Goal: Check status: Check status

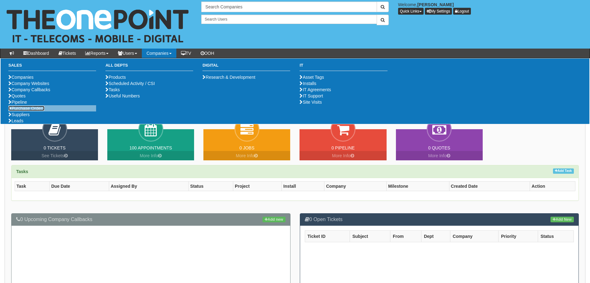
click at [32, 111] on link "Purchase Orders" at bounding box center [26, 108] width 36 height 5
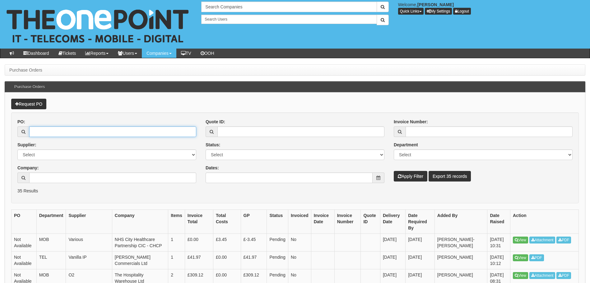
click at [49, 132] on input "PO:" at bounding box center [112, 131] width 167 height 11
type input "19235"
click at [394, 171] on button "Apply Filter" at bounding box center [411, 176] width 34 height 11
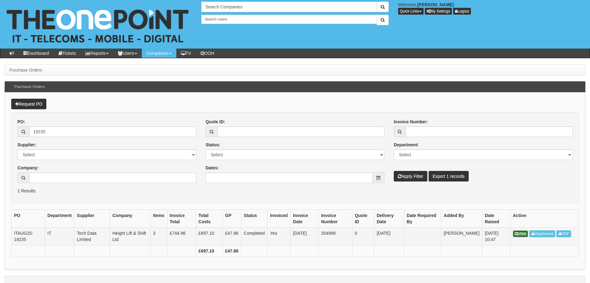
click at [517, 231] on link "View" at bounding box center [520, 233] width 15 height 7
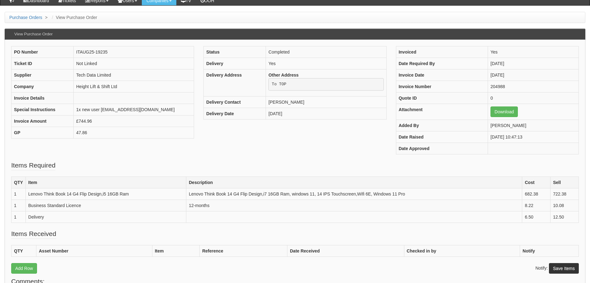
scroll to position [62, 0]
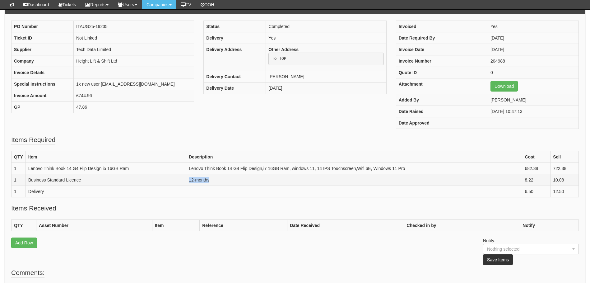
drag, startPoint x: 213, startPoint y: 182, endPoint x: 188, endPoint y: 182, distance: 24.6
click at [188, 182] on td "12-months" at bounding box center [354, 180] width 336 height 12
drag, startPoint x: 188, startPoint y: 182, endPoint x: 210, endPoint y: 192, distance: 23.7
click at [210, 192] on td at bounding box center [354, 192] width 336 height 12
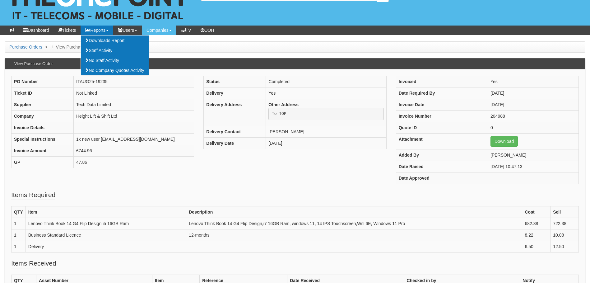
scroll to position [0, 0]
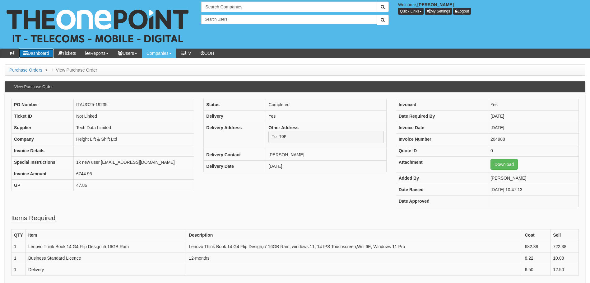
click at [40, 51] on link "Dashboard" at bounding box center [36, 53] width 35 height 9
